Goal: Task Accomplishment & Management: Complete application form

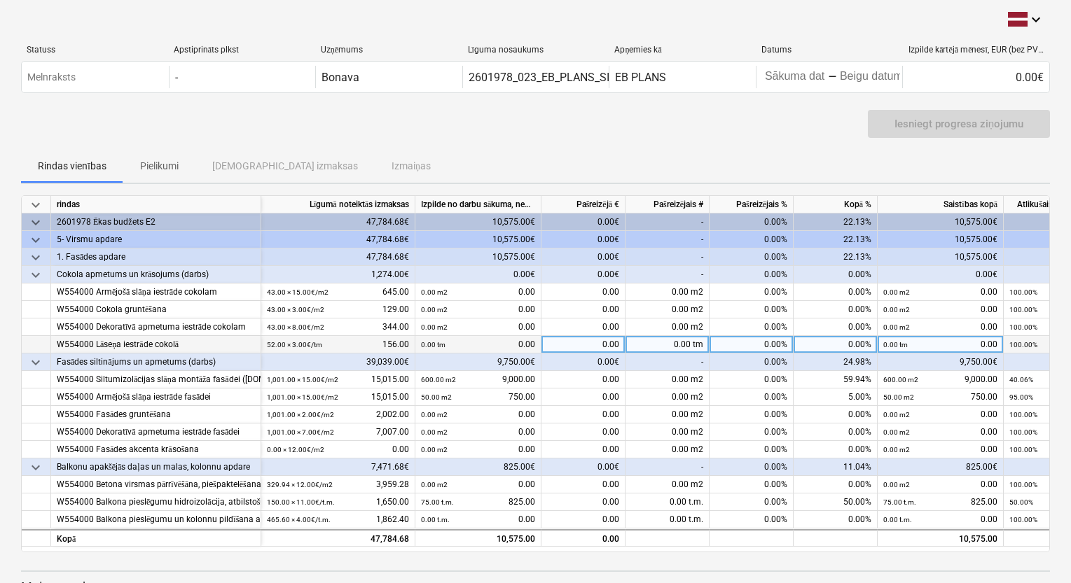
click at [672, 343] on div "0.00 tm" at bounding box center [667, 345] width 84 height 18
type input "156"
click at [653, 142] on div "Iesniegt progresa ziņojumu" at bounding box center [535, 129] width 1029 height 39
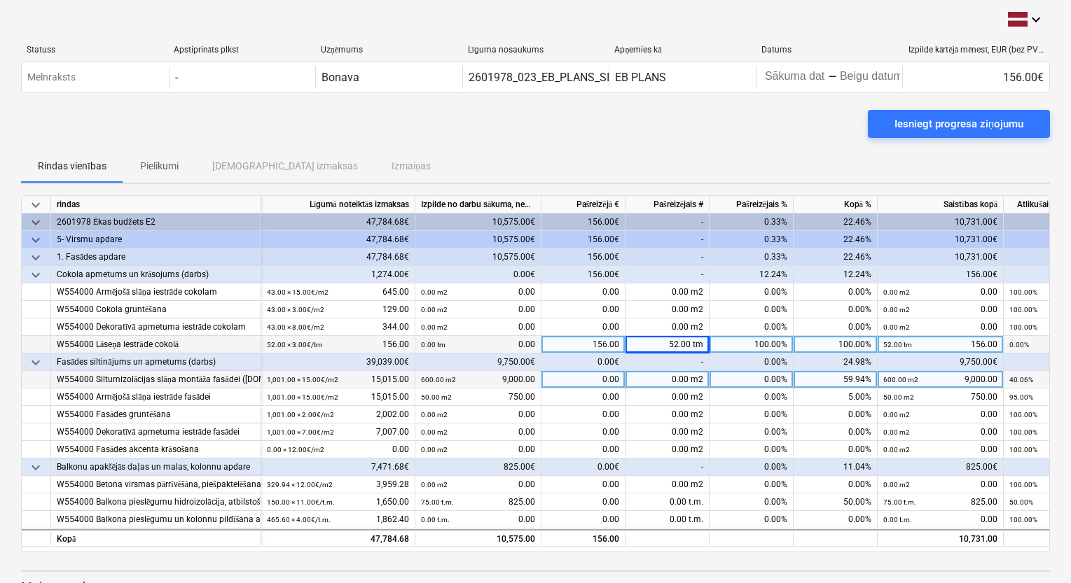
click at [688, 385] on div "0.00 m2" at bounding box center [667, 380] width 84 height 18
type input "401"
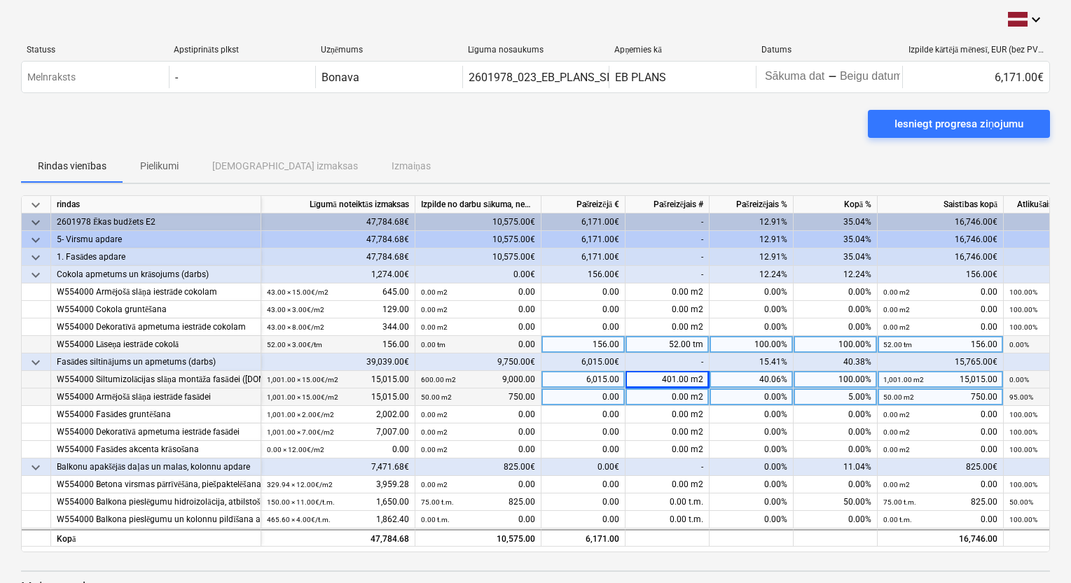
click at [695, 396] on div "0.00 m2" at bounding box center [667, 398] width 84 height 18
type input "1001"
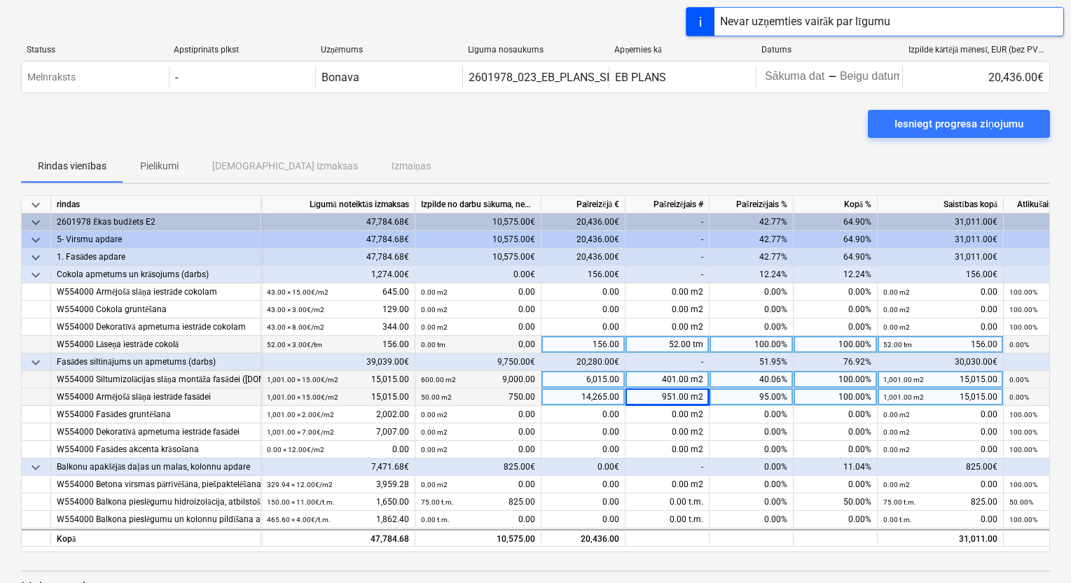
click at [695, 396] on div "951.00 m2" at bounding box center [667, 398] width 84 height 18
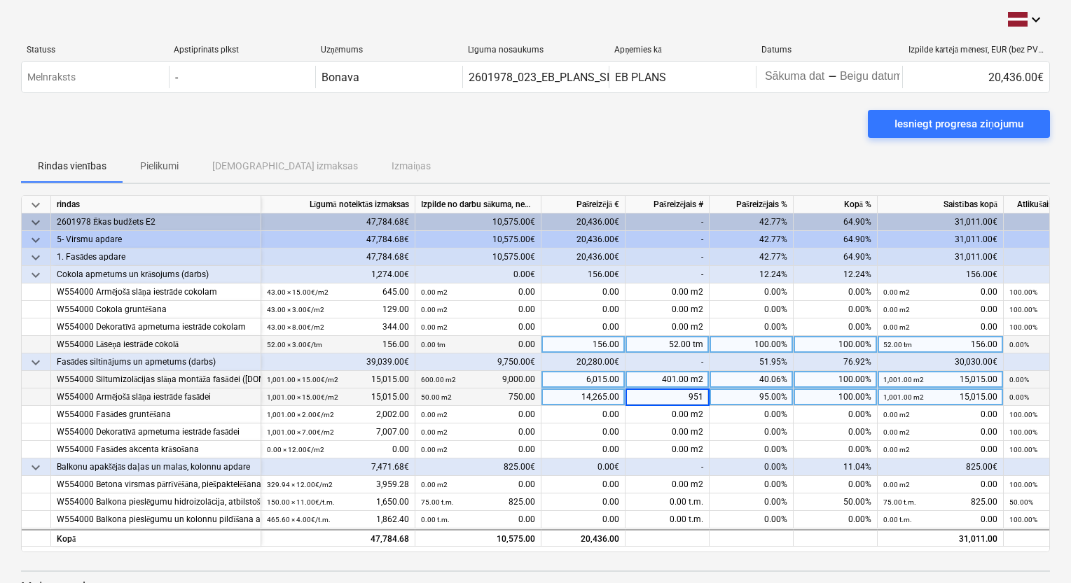
click at [673, 142] on div "Iesniegt progresa ziņojumu" at bounding box center [535, 129] width 1029 height 39
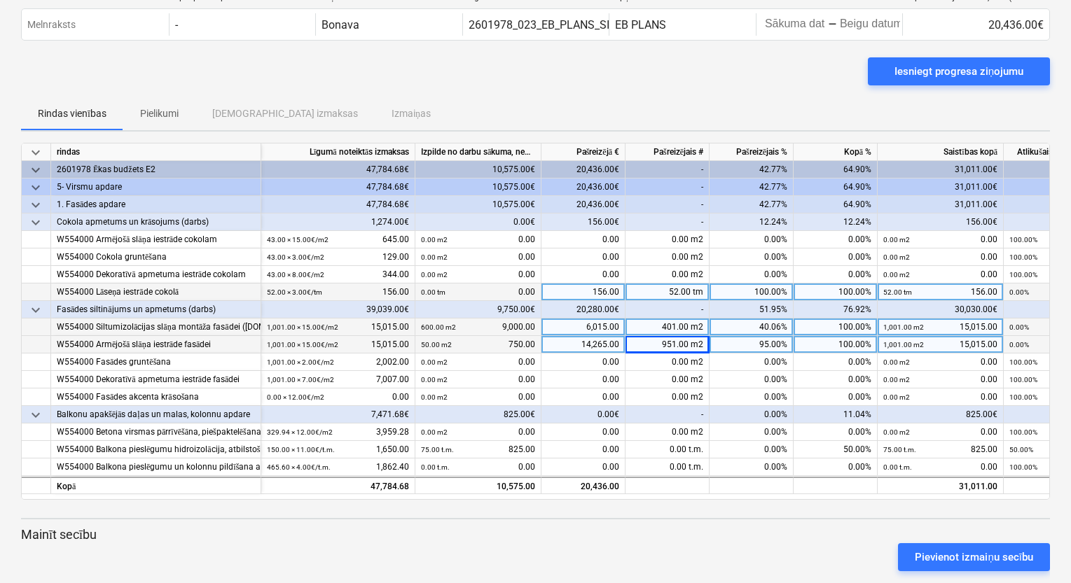
scroll to position [70, 0]
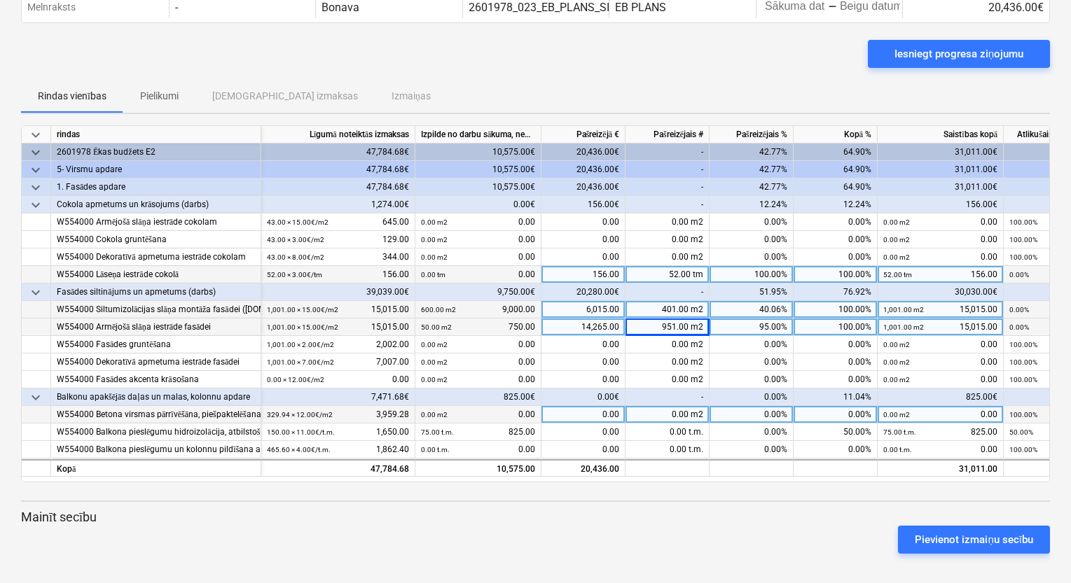
click at [219, 415] on div "W554000 Betona virsmas pārrīvēšāna, piešpaktelēšana, gruntēšana un dekoratīvā k…" at bounding box center [156, 415] width 198 height 18
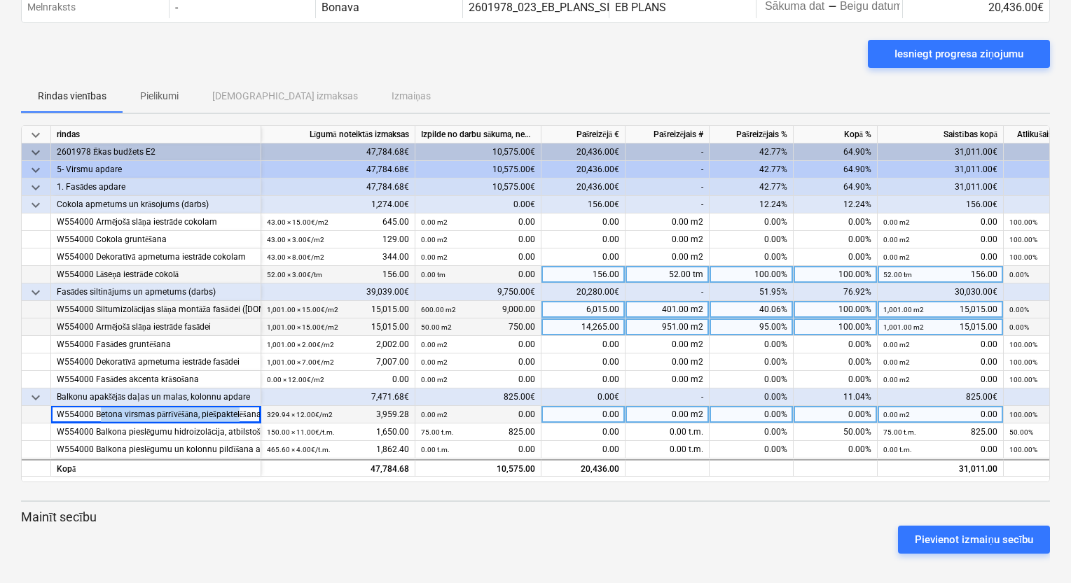
drag, startPoint x: 102, startPoint y: 417, endPoint x: 242, endPoint y: 416, distance: 140.8
click at [242, 416] on div "W554000 Betona virsmas pārrīvēšāna, piešpaktelēšana, gruntēšana un dekoratīvā k…" at bounding box center [156, 415] width 198 height 18
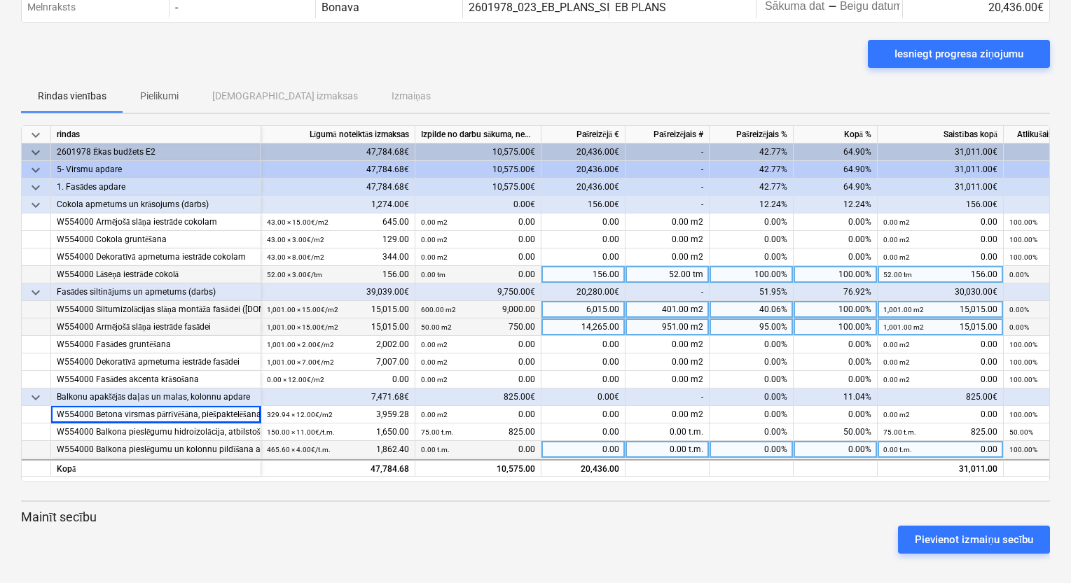
click at [672, 452] on div "0.00 t.m." at bounding box center [667, 450] width 84 height 18
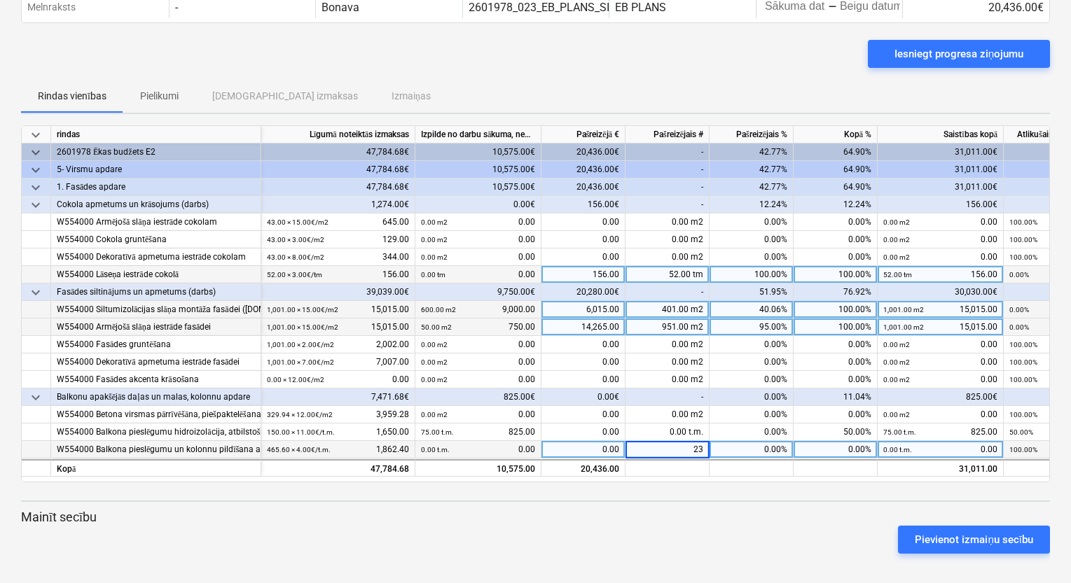
type input "230"
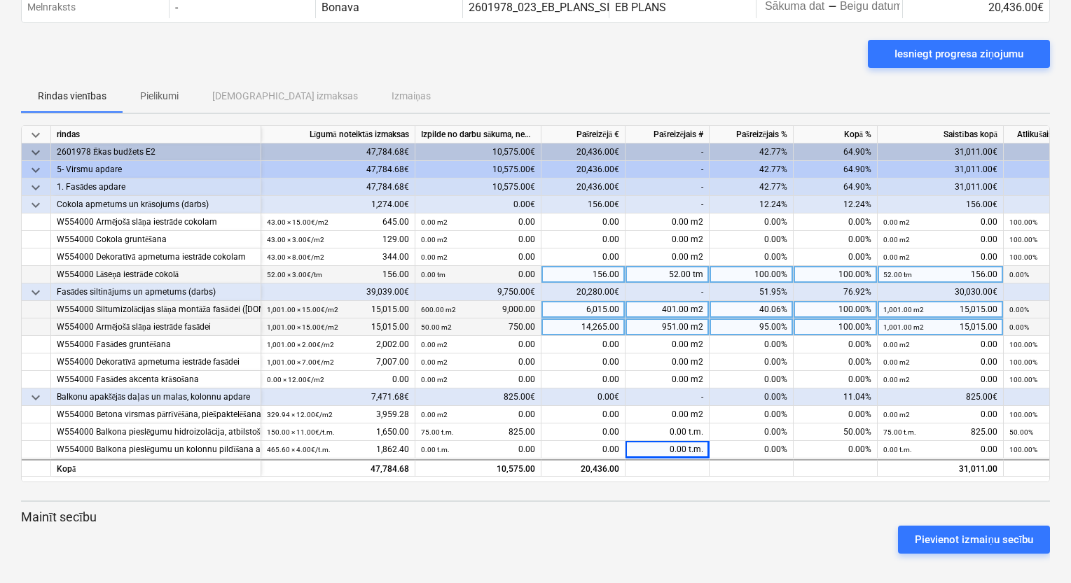
click at [581, 532] on div "Pievienot izmaiņu secību" at bounding box center [535, 539] width 1040 height 39
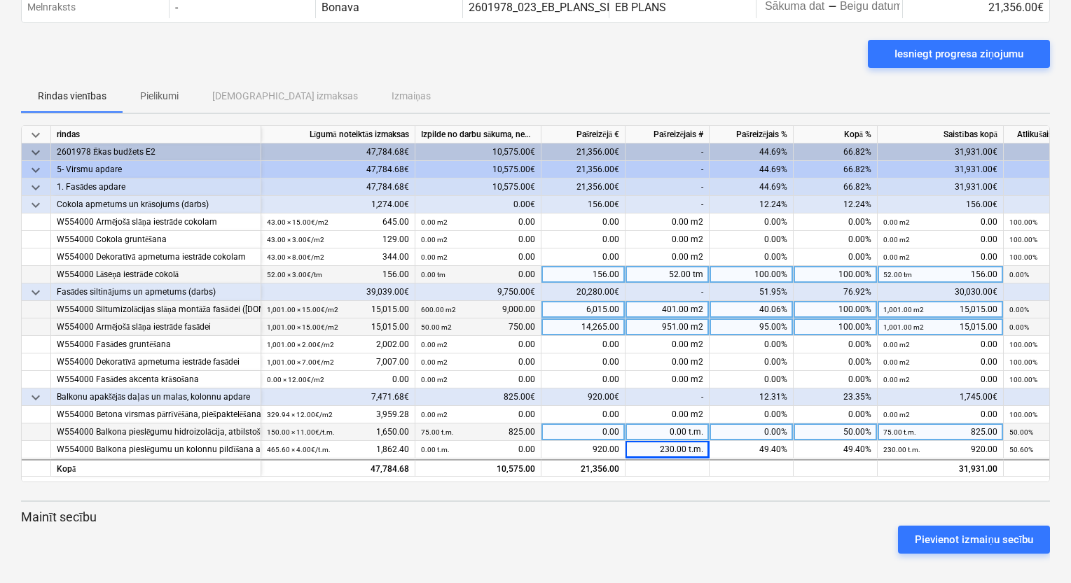
click at [686, 432] on span at bounding box center [687, 432] width 2 height 10
type input "75"
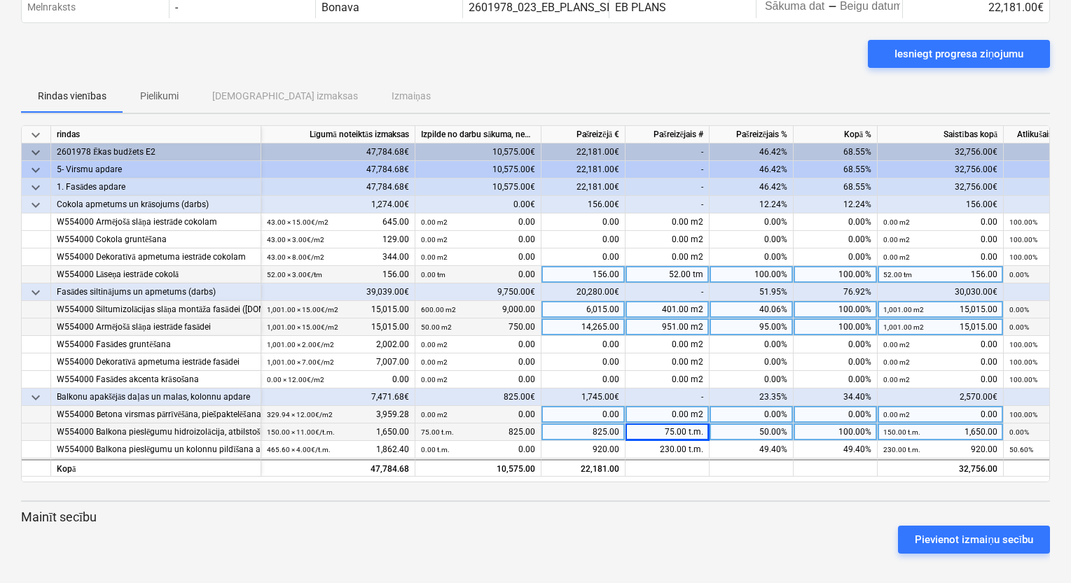
click at [685, 417] on div "0.00 m2" at bounding box center [667, 415] width 84 height 18
type input "165"
click at [677, 515] on p "Mainīt secību" at bounding box center [535, 517] width 1029 height 17
click at [668, 414] on div "165.00 m2" at bounding box center [667, 415] width 84 height 18
type input "200"
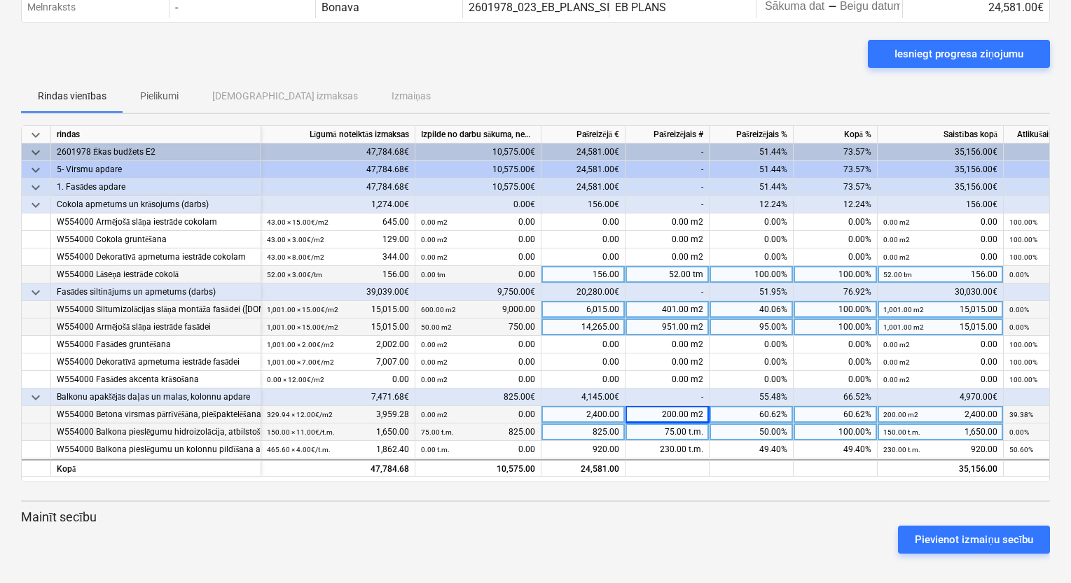
click at [784, 64] on div "Iesniegt progresa ziņojumu" at bounding box center [535, 59] width 1029 height 39
click at [750, 541] on div "Pievienot izmaiņu secību" at bounding box center [535, 539] width 1040 height 39
click at [608, 536] on div "Pievienot izmaiņu secību" at bounding box center [535, 539] width 1040 height 39
